Goal: Find specific page/section: Find specific page/section

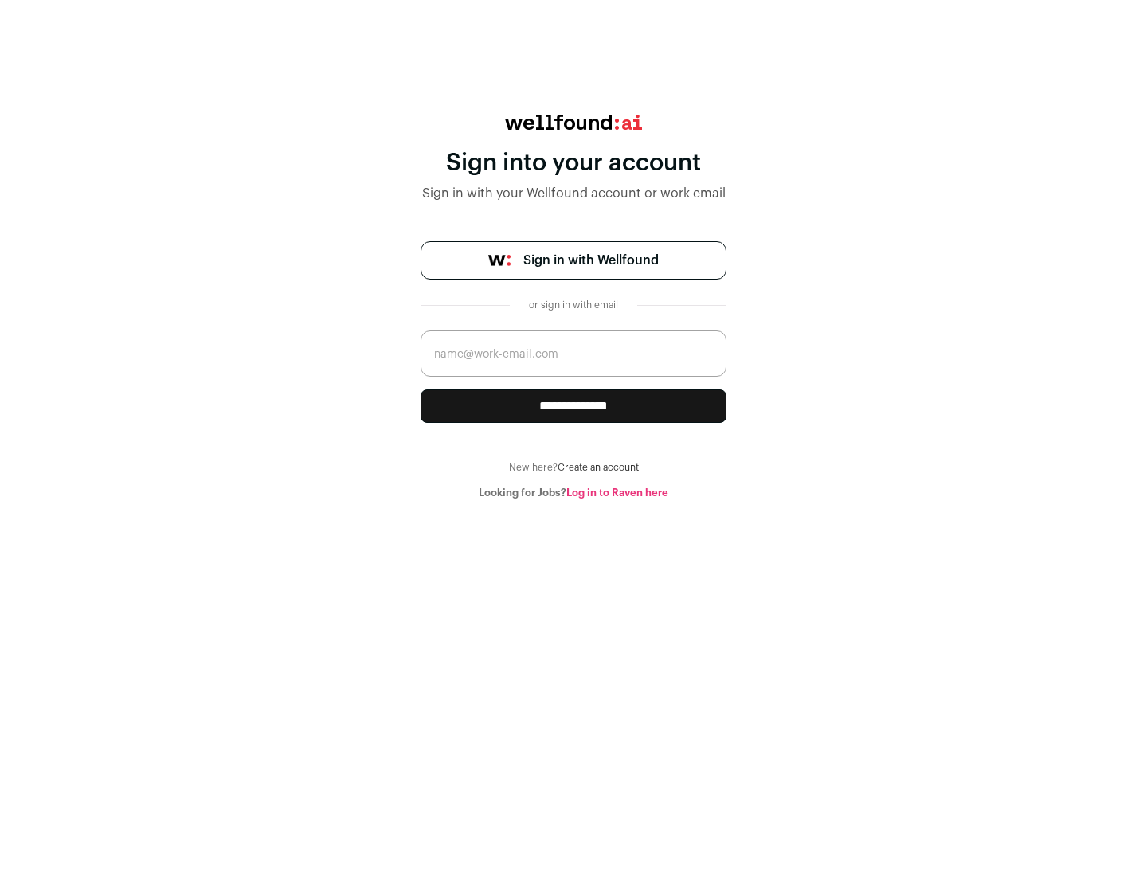
click at [590, 260] on span "Sign in with Wellfound" at bounding box center [590, 260] width 135 height 19
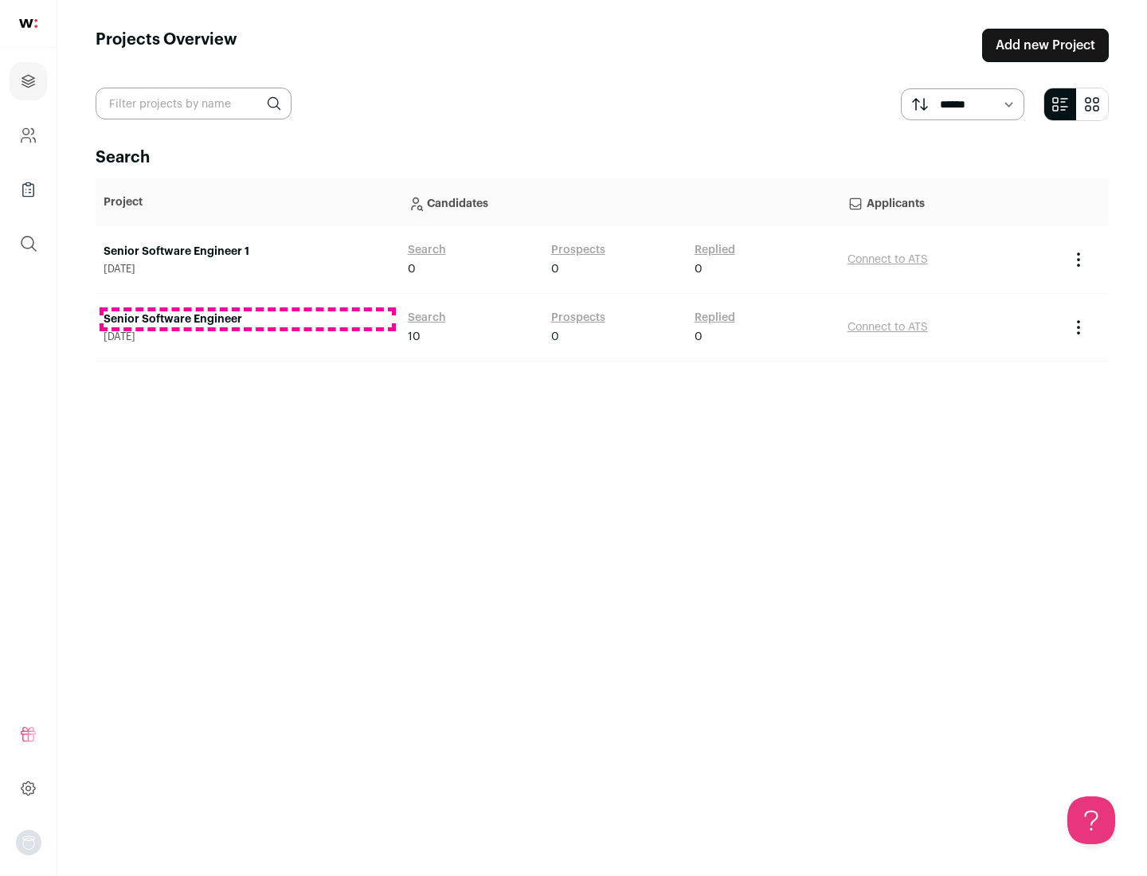
click at [247, 319] on link "Senior Software Engineer" at bounding box center [248, 319] width 288 height 16
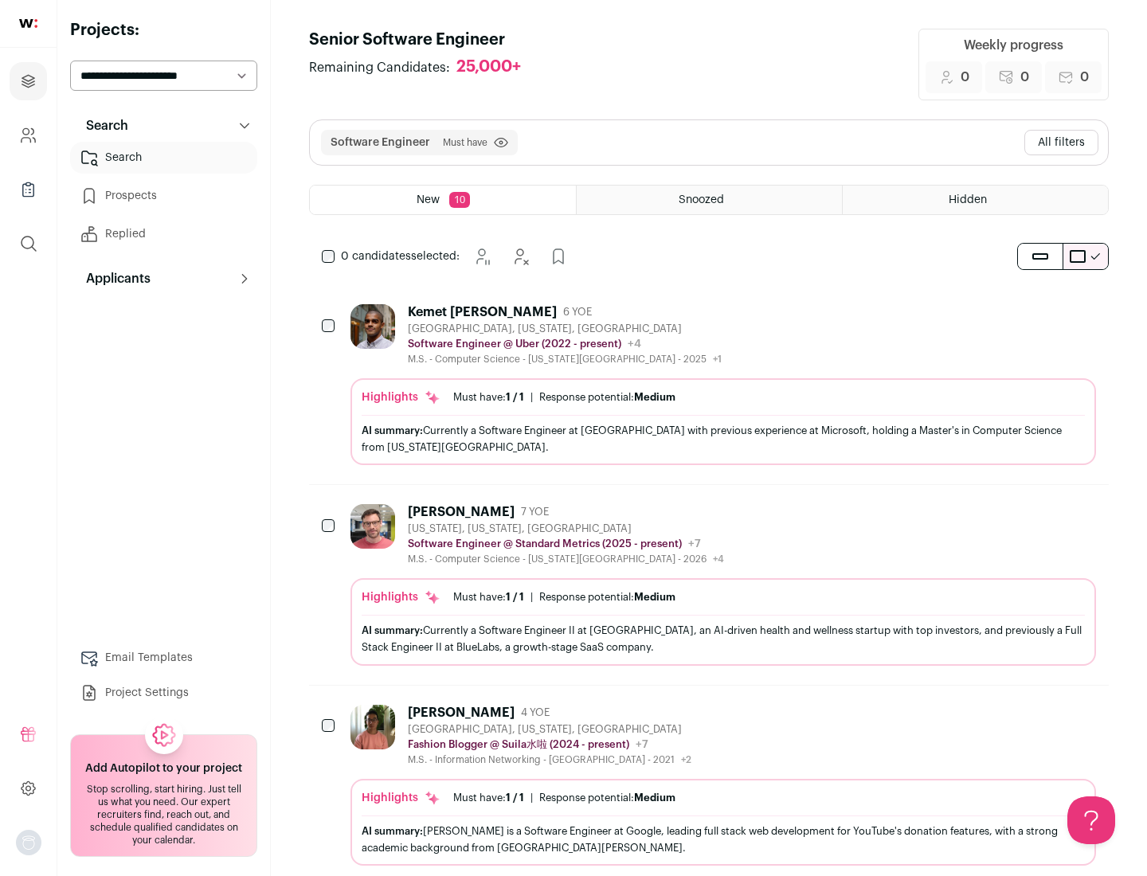
click at [709, 385] on div "Highlights Must have: 1 / 1 How many must haves have been fulfilled? | Response…" at bounding box center [724, 421] width 746 height 87
